Goal: Task Accomplishment & Management: Use online tool/utility

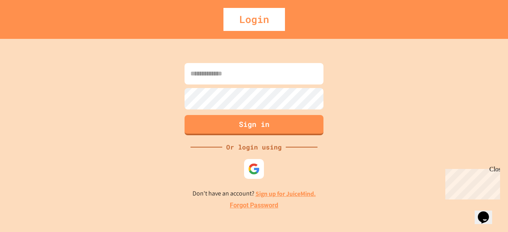
click at [283, 201] on div "Sign in Or login using Don't have an account? Sign up for JuiceMind. Forgot Pas…" at bounding box center [254, 135] width 508 height 193
click at [277, 193] on link "Sign up for JuiceMind." at bounding box center [286, 194] width 60 height 8
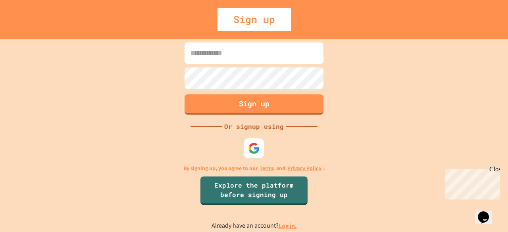
click at [229, 56] on input at bounding box center [254, 52] width 139 height 21
type input "*"
type input "**********"
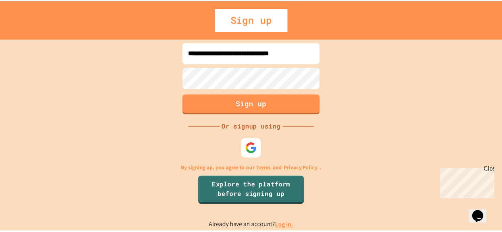
scroll to position [0, 0]
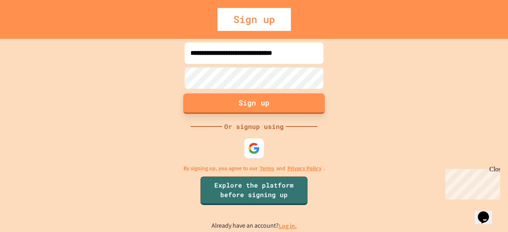
click at [287, 101] on button "Sign up" at bounding box center [254, 103] width 142 height 21
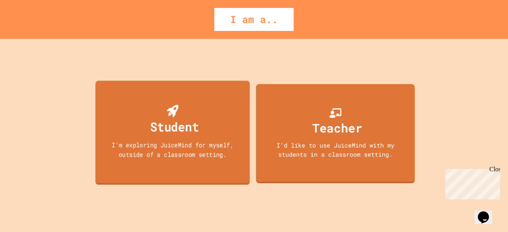
click at [221, 131] on div "Student I'm exploring JuiceMind for myself, outside of a classroom setting." at bounding box center [172, 133] width 154 height 104
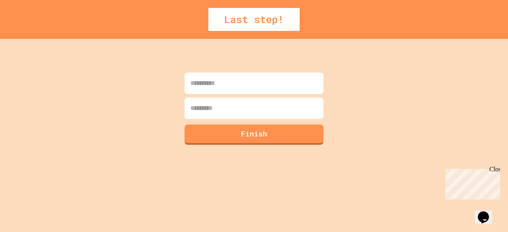
click at [274, 89] on input at bounding box center [254, 83] width 139 height 21
type input "*********"
click at [289, 112] on input at bounding box center [254, 108] width 139 height 21
type input "*******"
click at [307, 140] on button "Finish" at bounding box center [254, 133] width 142 height 21
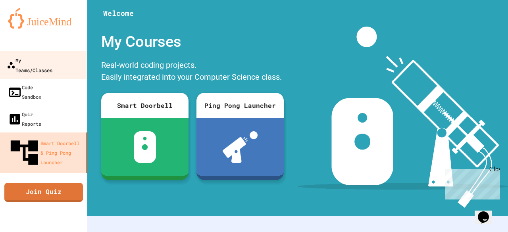
click at [52, 63] on div "My Teams/Classes" at bounding box center [30, 64] width 46 height 19
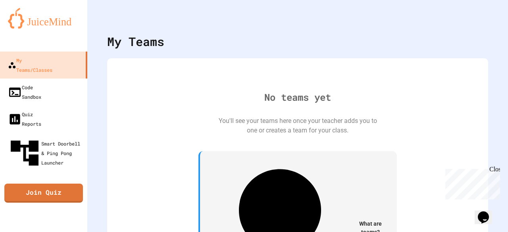
click at [33, 23] on img at bounding box center [43, 18] width 71 height 21
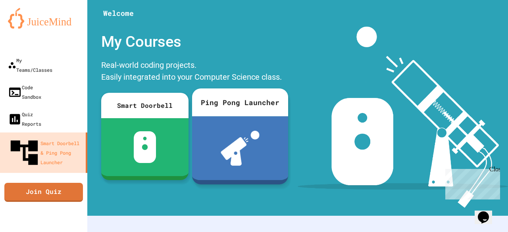
click at [253, 138] on img at bounding box center [240, 148] width 39 height 35
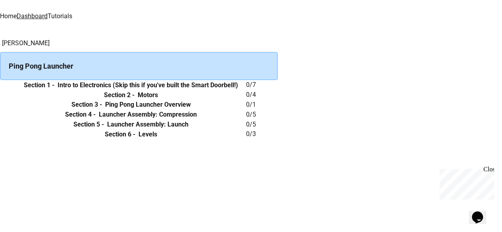
scroll to position [83, 0]
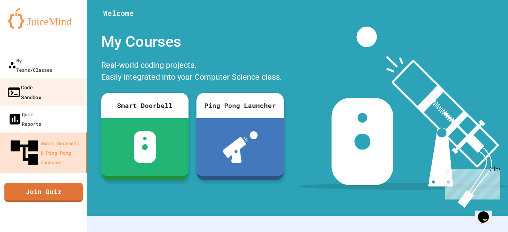
click at [41, 84] on link "Code Sandbox" at bounding box center [44, 92] width 90 height 28
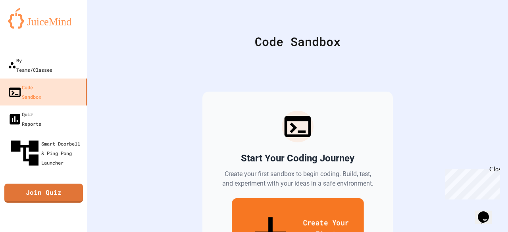
click at [273, 204] on link "Create Your First Sandbox" at bounding box center [298, 235] width 132 height 73
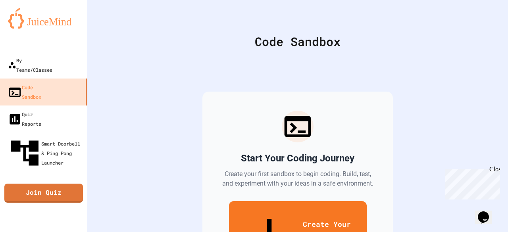
scroll to position [97, 0]
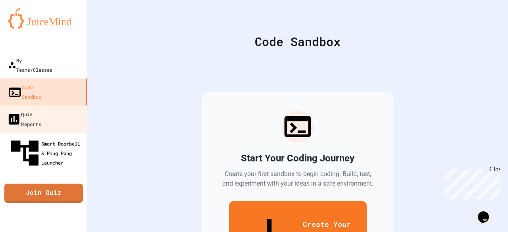
click at [49, 133] on link "Smart Doorbell & Ping Pong Launcher" at bounding box center [43, 153] width 87 height 41
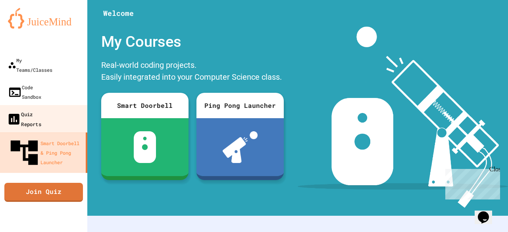
click at [41, 109] on div "Quiz Reports" at bounding box center [24, 118] width 35 height 19
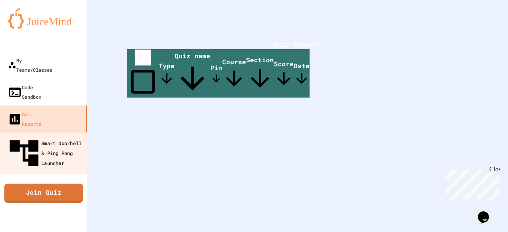
click at [64, 136] on div "Smart Doorbell & Ping Pong Launcher" at bounding box center [46, 153] width 79 height 35
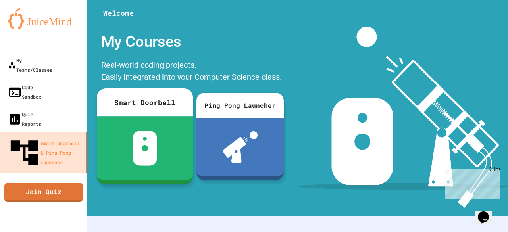
click at [156, 143] on div at bounding box center [145, 148] width 96 height 64
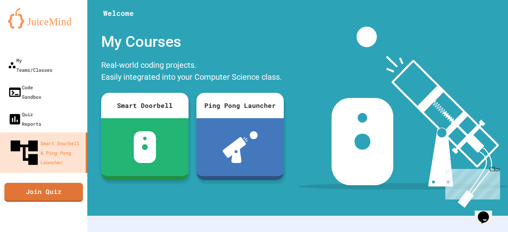
click at [58, 17] on img at bounding box center [43, 18] width 71 height 21
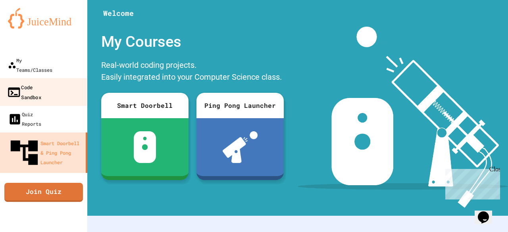
click at [51, 85] on link "Code Sandbox" at bounding box center [44, 92] width 90 height 28
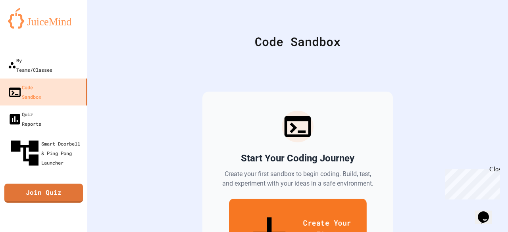
click at [326, 221] on link "Create Your First Sandbox" at bounding box center [298, 235] width 138 height 73
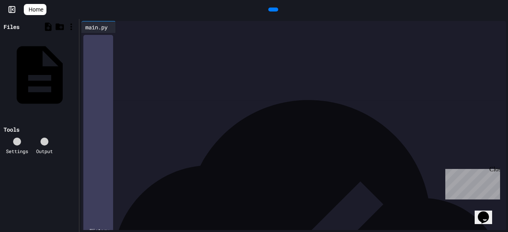
click at [272, 44] on div at bounding box center [299, 38] width 413 height 11
click at [75, 70] on div "main.py" at bounding box center [75, 74] width 0 height 8
click at [43, 138] on div at bounding box center [44, 142] width 8 height 8
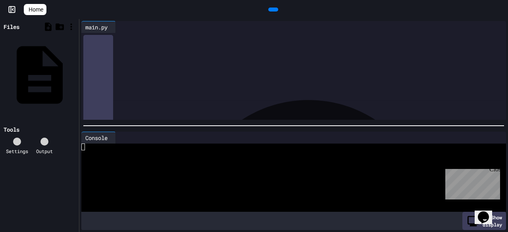
click at [48, 145] on icon at bounding box center [50, 147] width 5 height 4
drag, startPoint x: 36, startPoint y: 11, endPoint x: 30, endPoint y: 9, distance: 5.9
click at [30, 11] on icon at bounding box center [32, 14] width 8 height 7
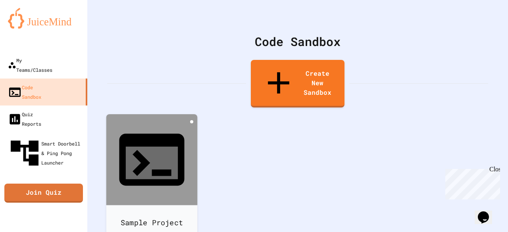
click at [192, 122] on icon at bounding box center [192, 122] width 0 height 0
